Goal: Find specific fact: Find specific fact

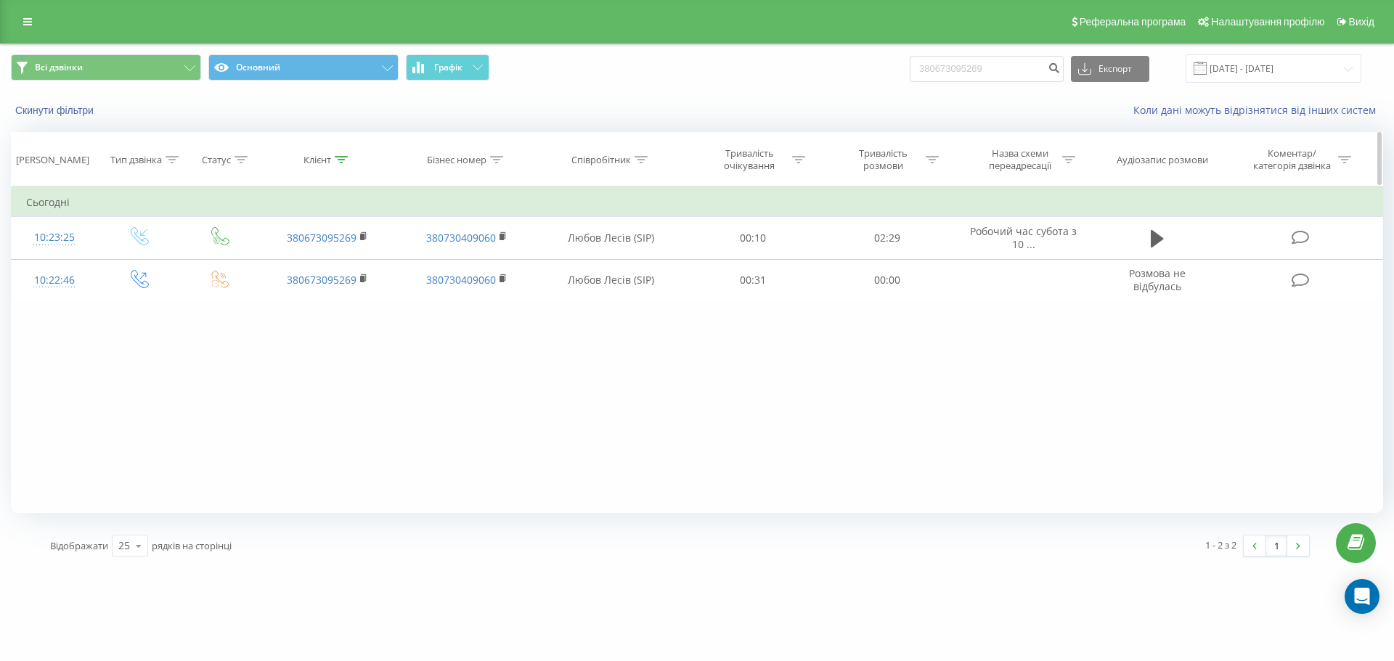
click at [338, 170] on th "Клієнт" at bounding box center [327, 160] width 139 height 54
click at [338, 158] on icon at bounding box center [341, 159] width 13 height 7
drag, startPoint x: 356, startPoint y: 263, endPoint x: 253, endPoint y: 280, distance: 104.5
click at [253, 280] on div "Фільтрувати за умовою Містить 380673095269 Скасувати OK" at bounding box center [327, 252] width 158 height 131
click button "OK" at bounding box center [358, 293] width 62 height 18
